Goal: Task Accomplishment & Management: Manage account settings

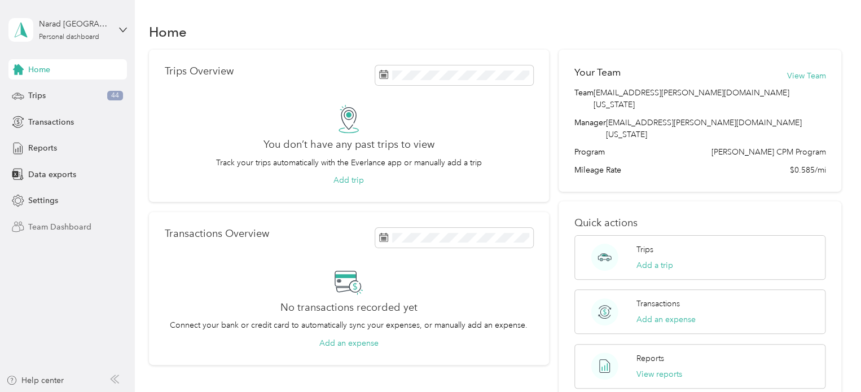
click at [65, 225] on span "Team Dashboard" at bounding box center [59, 227] width 63 height 12
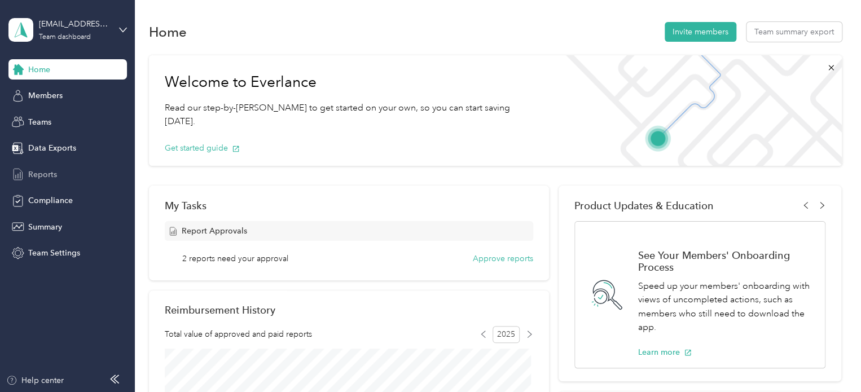
click at [36, 171] on span "Reports" at bounding box center [42, 175] width 29 height 12
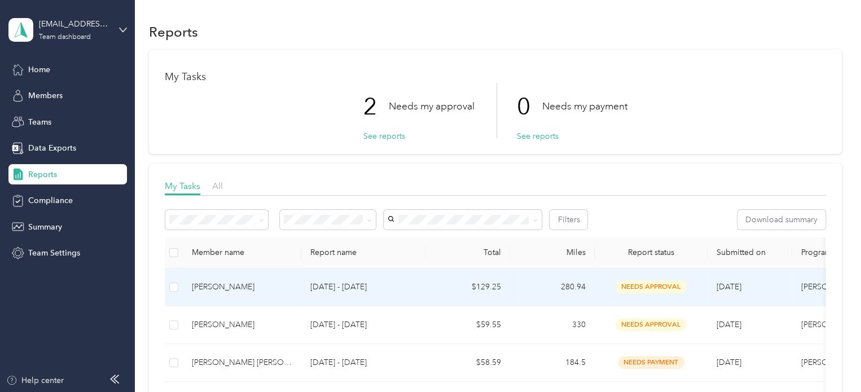
click at [314, 288] on p "[DATE] - [DATE]" at bounding box center [363, 287] width 106 height 12
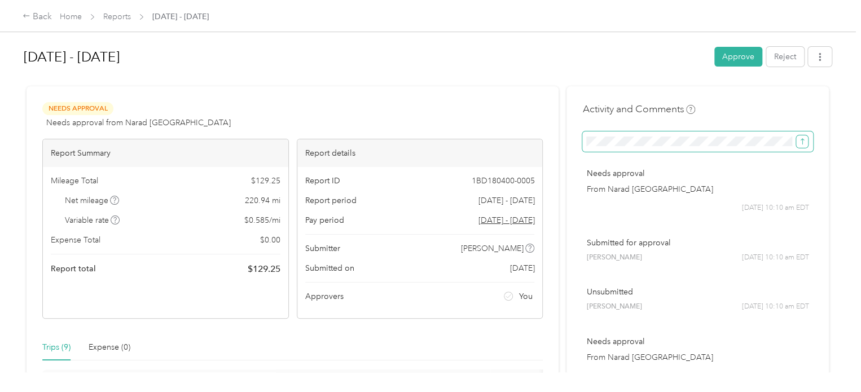
click at [798, 142] on icon "submit" at bounding box center [802, 142] width 8 height 8
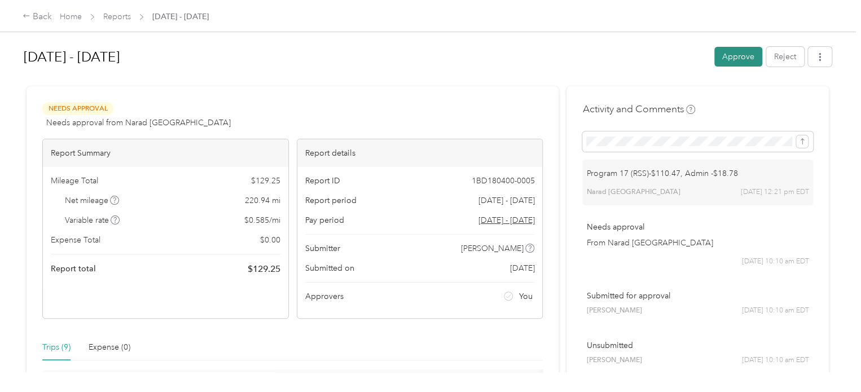
click at [736, 52] on button "Approve" at bounding box center [738, 57] width 48 height 20
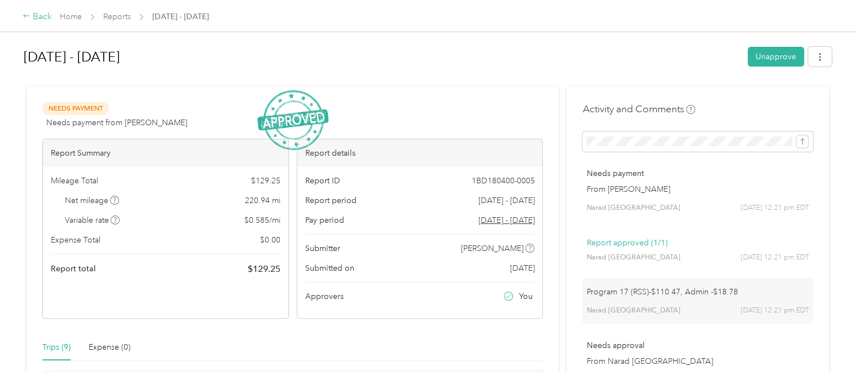
click at [27, 17] on icon at bounding box center [27, 16] width 8 height 8
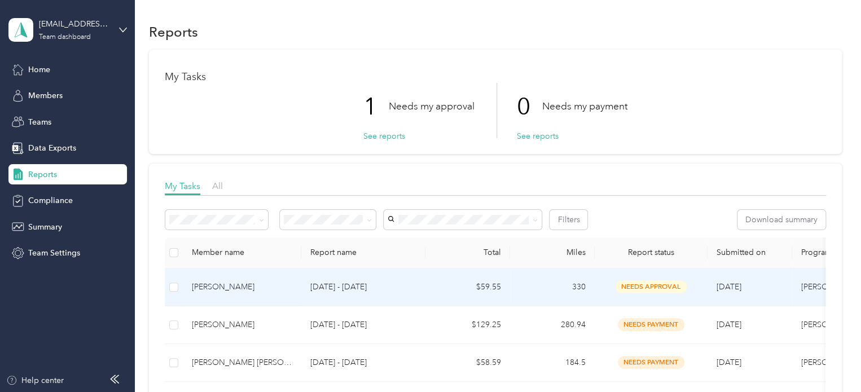
click at [223, 282] on div "[PERSON_NAME]" at bounding box center [242, 287] width 100 height 12
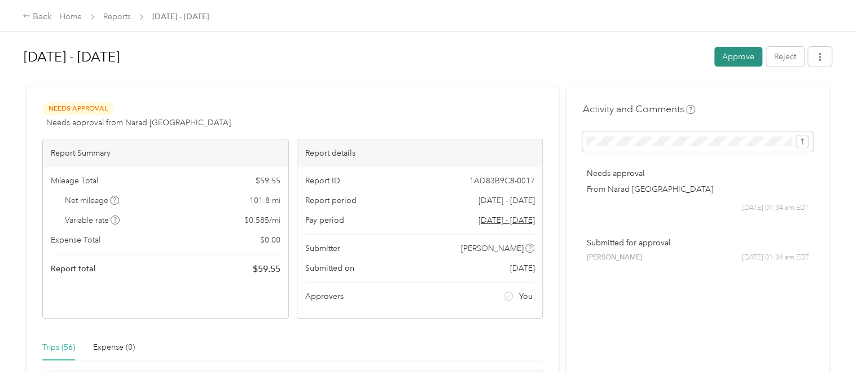
click at [726, 63] on button "Approve" at bounding box center [738, 57] width 48 height 20
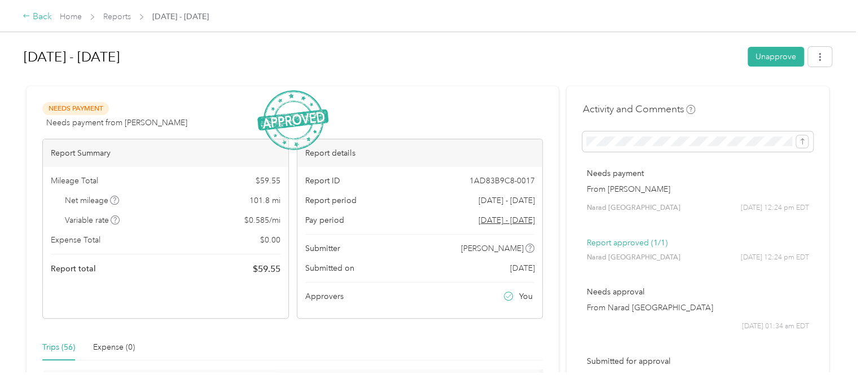
click at [33, 14] on div "Back" at bounding box center [37, 17] width 29 height 14
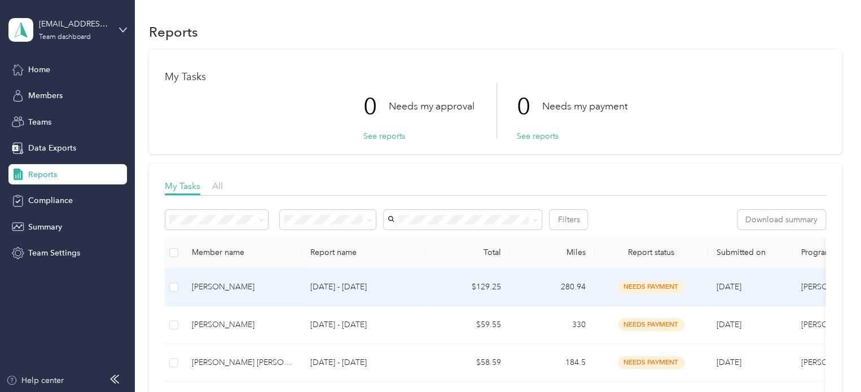
click at [344, 284] on p "[DATE] - [DATE]" at bounding box center [363, 287] width 106 height 12
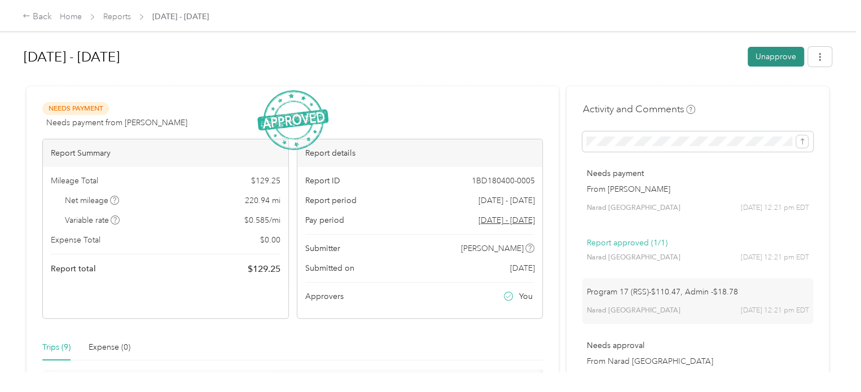
click at [759, 54] on button "Unapprove" at bounding box center [776, 57] width 56 height 20
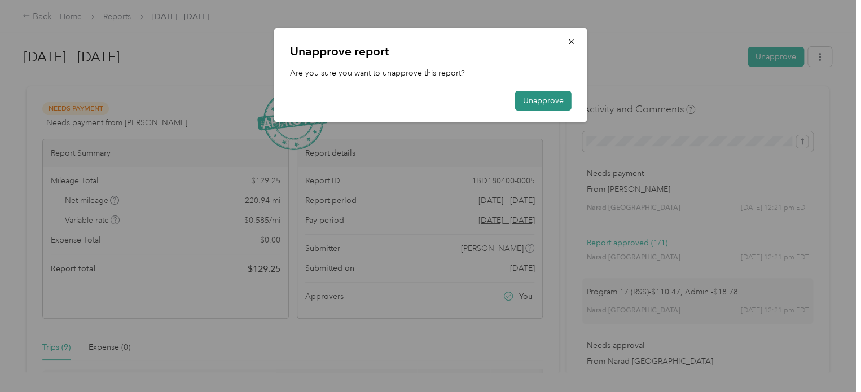
click at [539, 99] on button "Unapprove" at bounding box center [543, 101] width 56 height 20
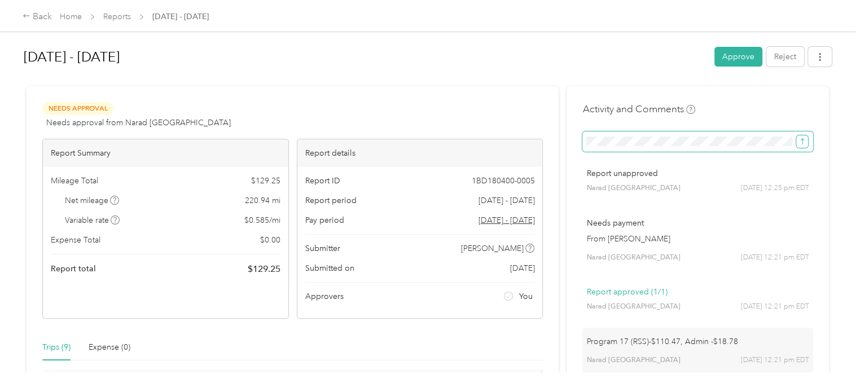
click at [800, 144] on icon "submit" at bounding box center [802, 142] width 8 height 8
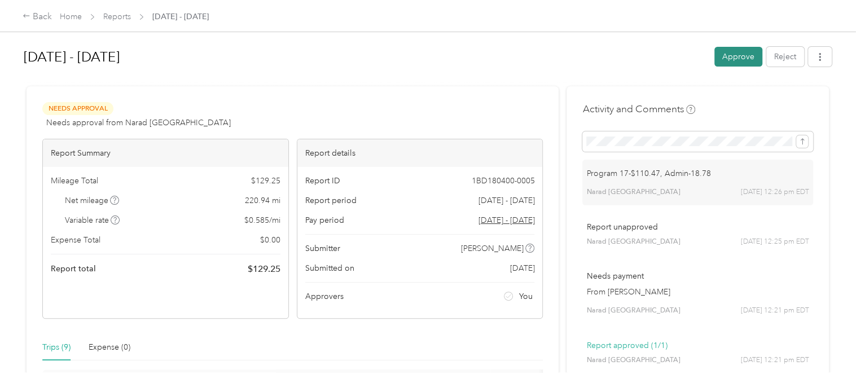
click at [724, 51] on button "Approve" at bounding box center [738, 57] width 48 height 20
